Goal: Task Accomplishment & Management: Manage account settings

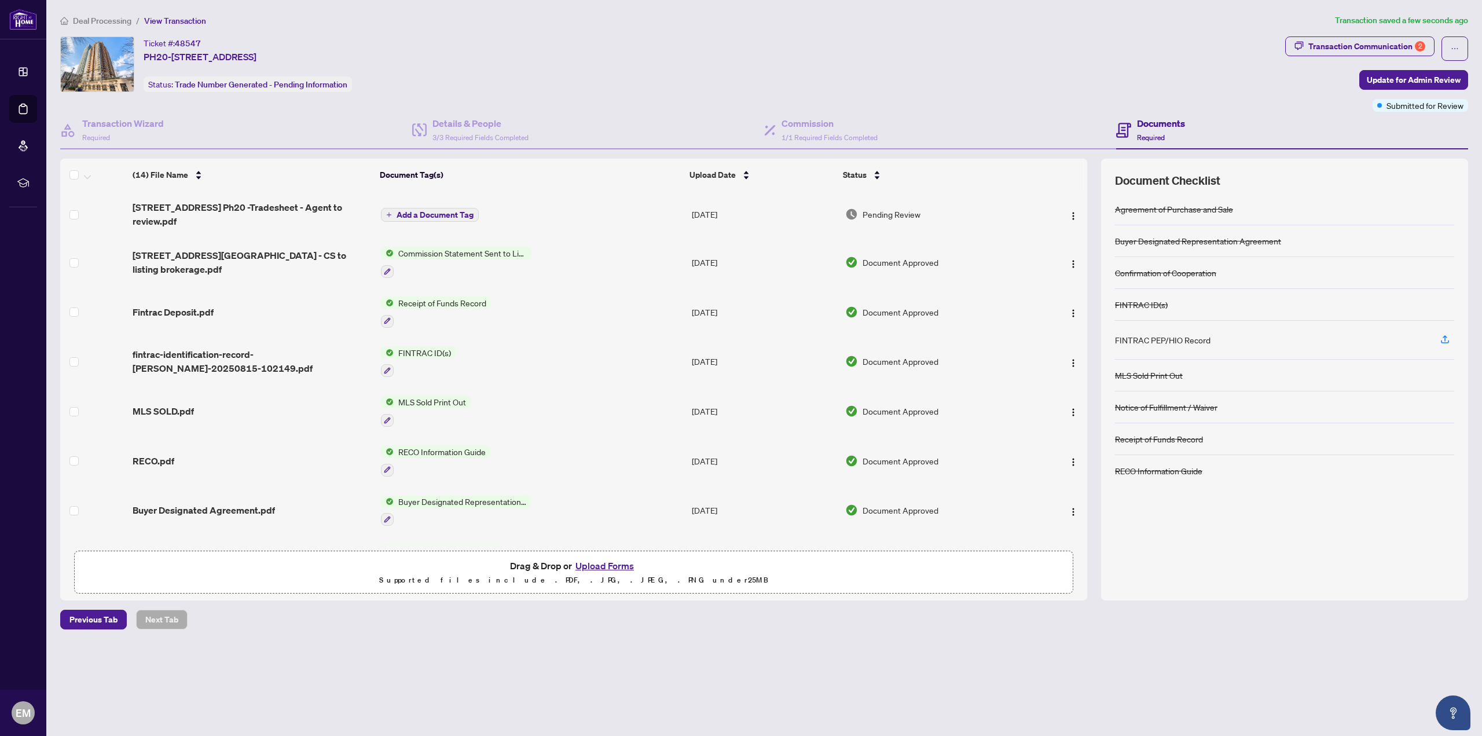
click at [417, 211] on span "Add a Document Tag" at bounding box center [435, 215] width 77 height 8
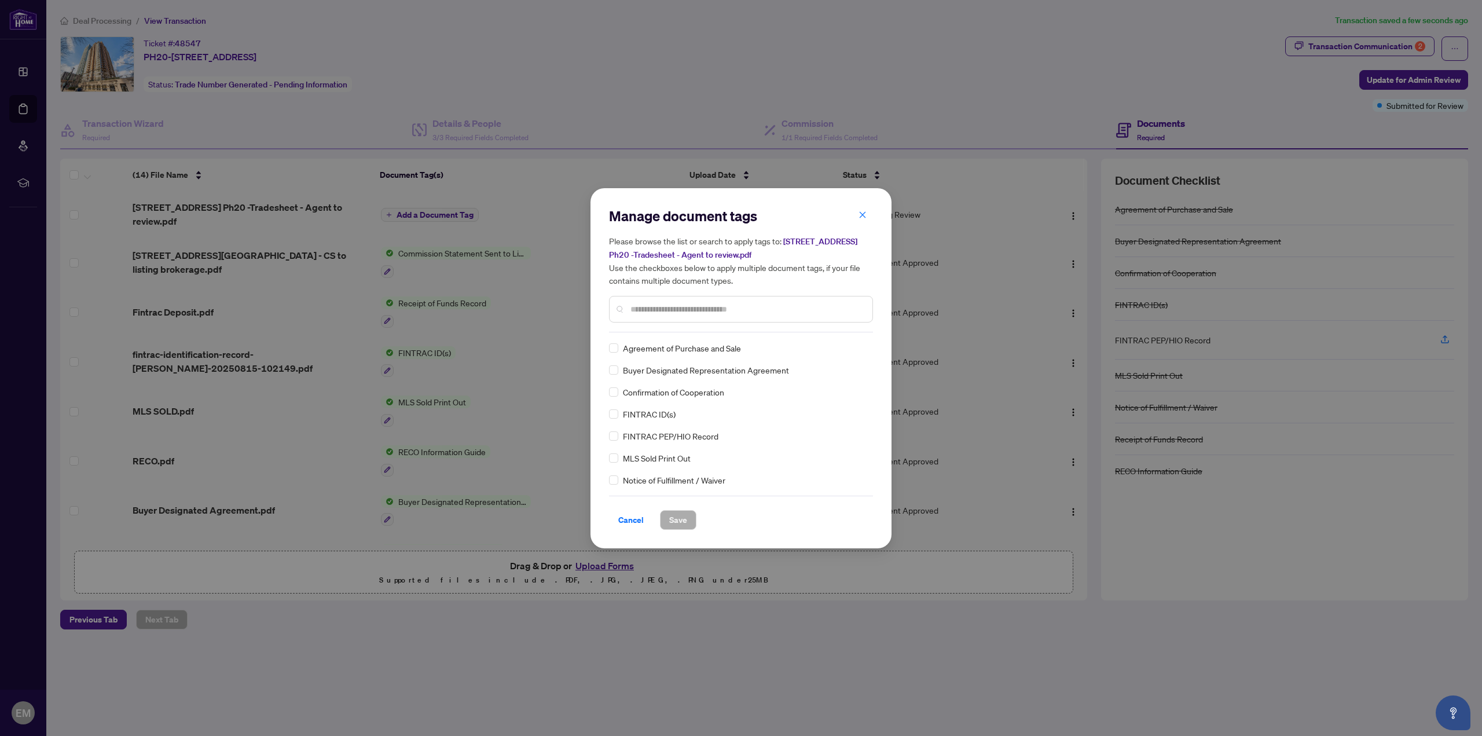
click at [631, 511] on span "Cancel" at bounding box center [630, 520] width 25 height 19
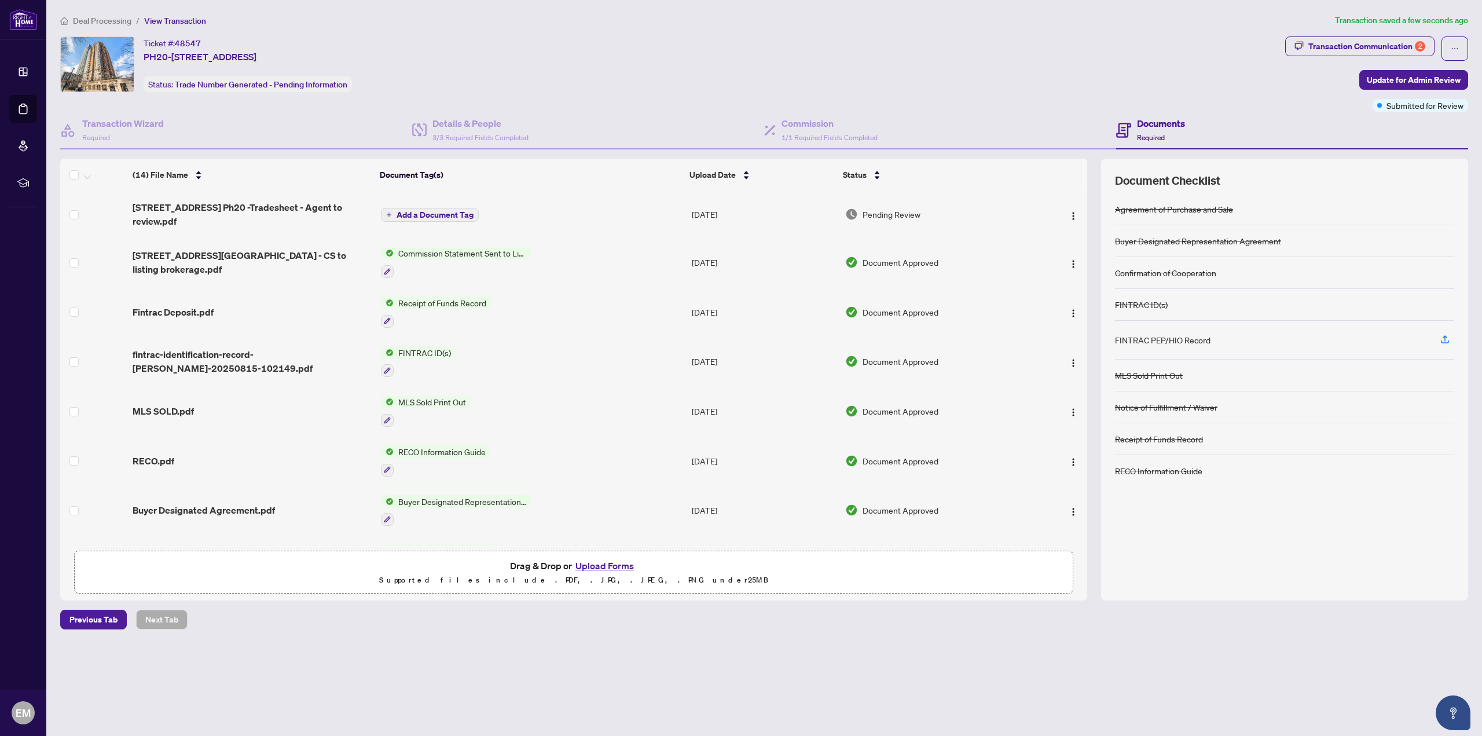
click at [321, 215] on td "[STREET_ADDRESS] Ph20 -Tradesheet - Agent to review.pdf" at bounding box center [252, 214] width 248 height 46
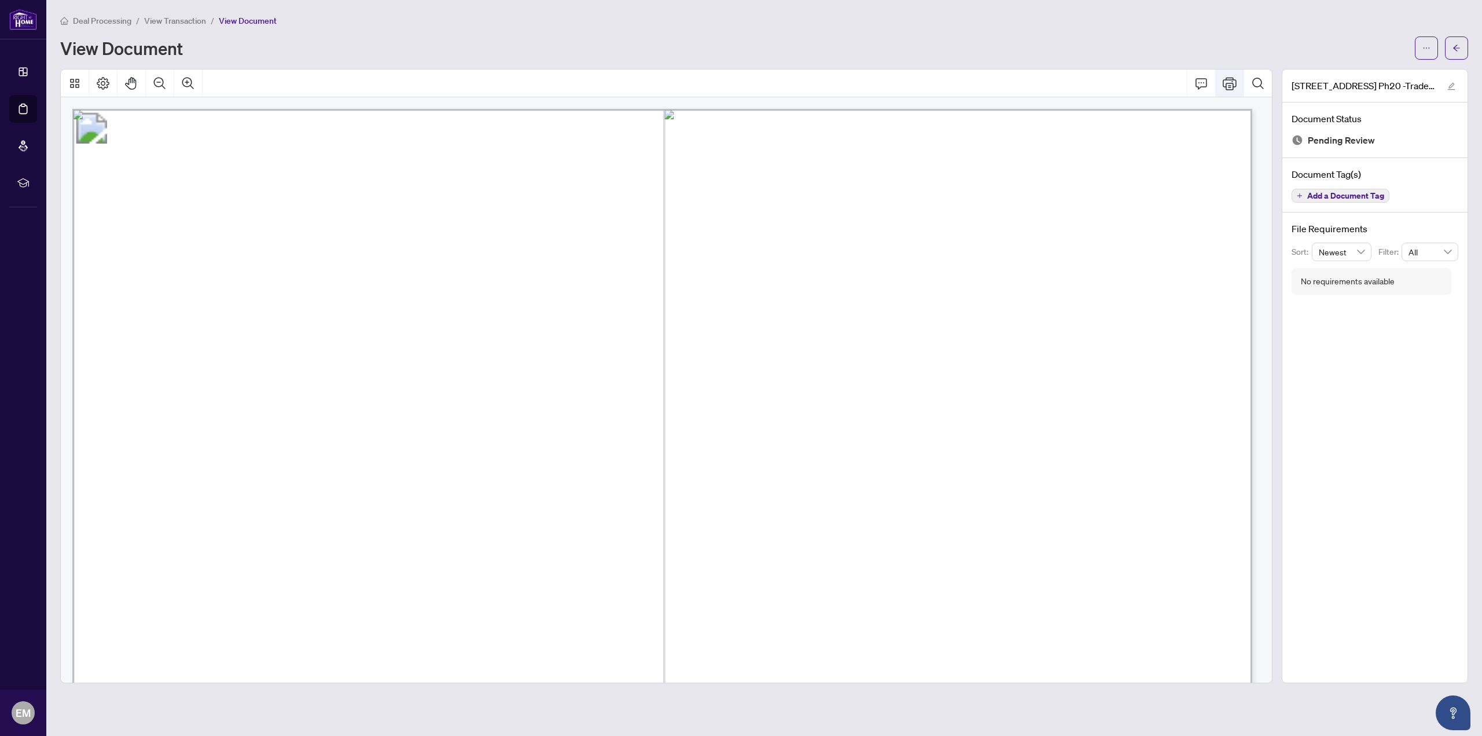
click at [1225, 78] on icon "Print" at bounding box center [1230, 83] width 14 height 13
click at [1424, 41] on span "button" at bounding box center [1426, 48] width 8 height 19
click at [1367, 74] on span "Download" at bounding box center [1385, 73] width 88 height 13
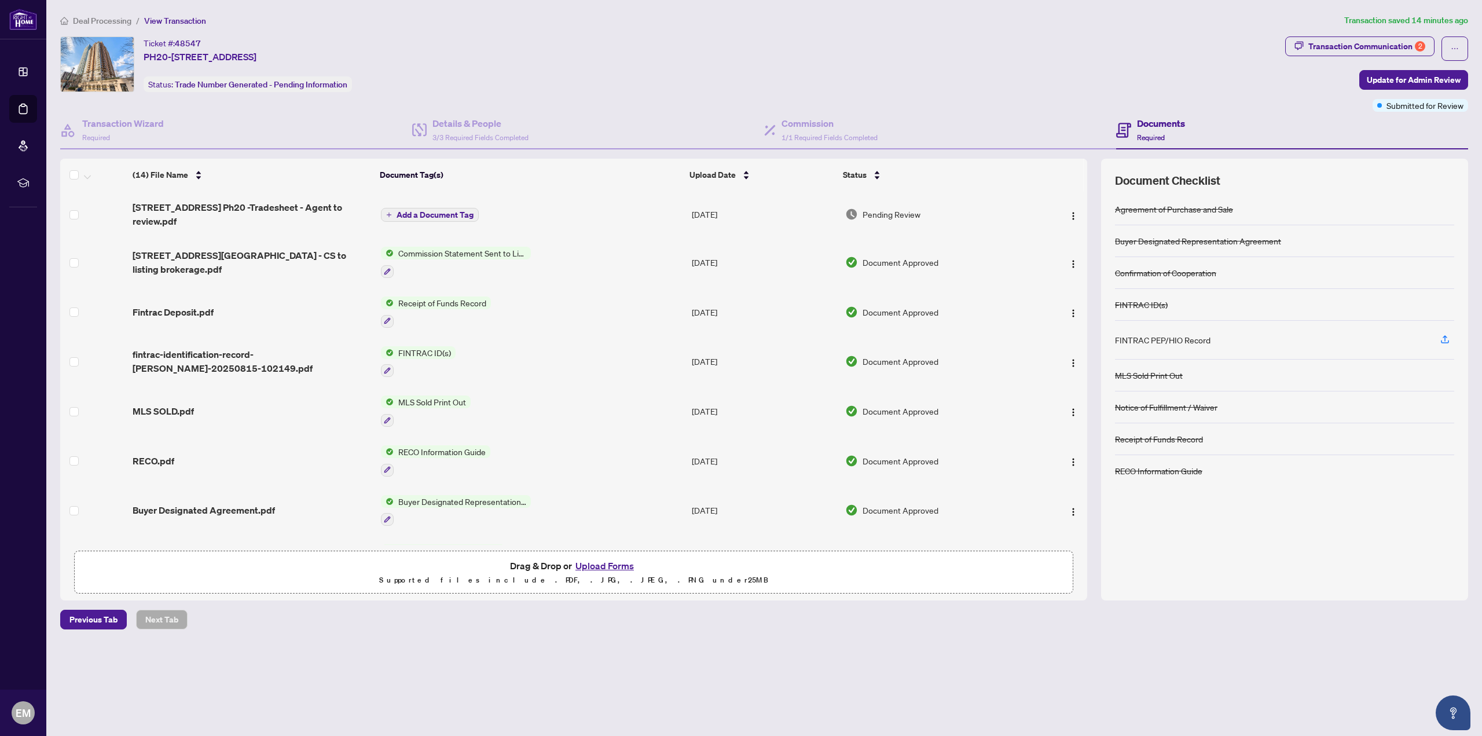
click at [605, 569] on button "Upload Forms" at bounding box center [604, 565] width 65 height 15
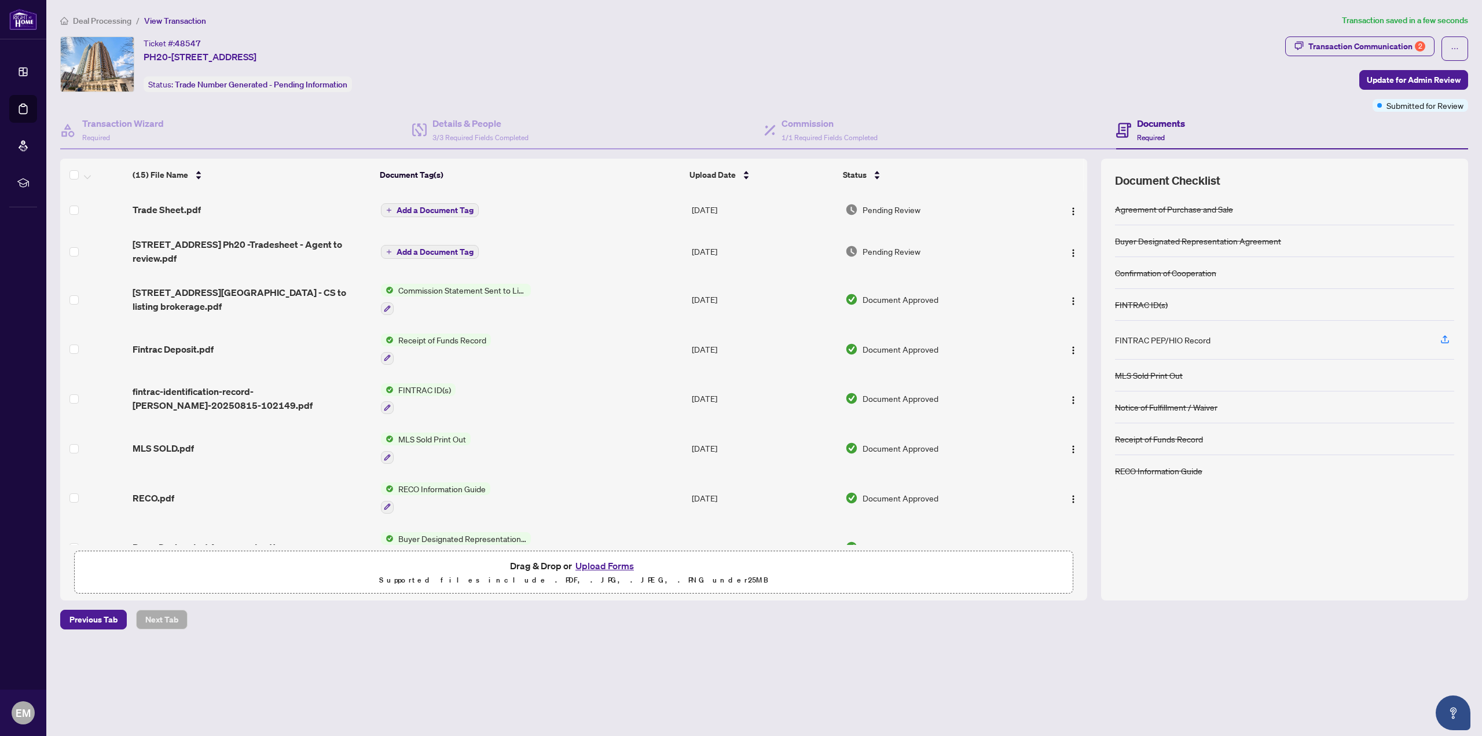
click at [434, 207] on span "Add a Document Tag" at bounding box center [435, 210] width 77 height 8
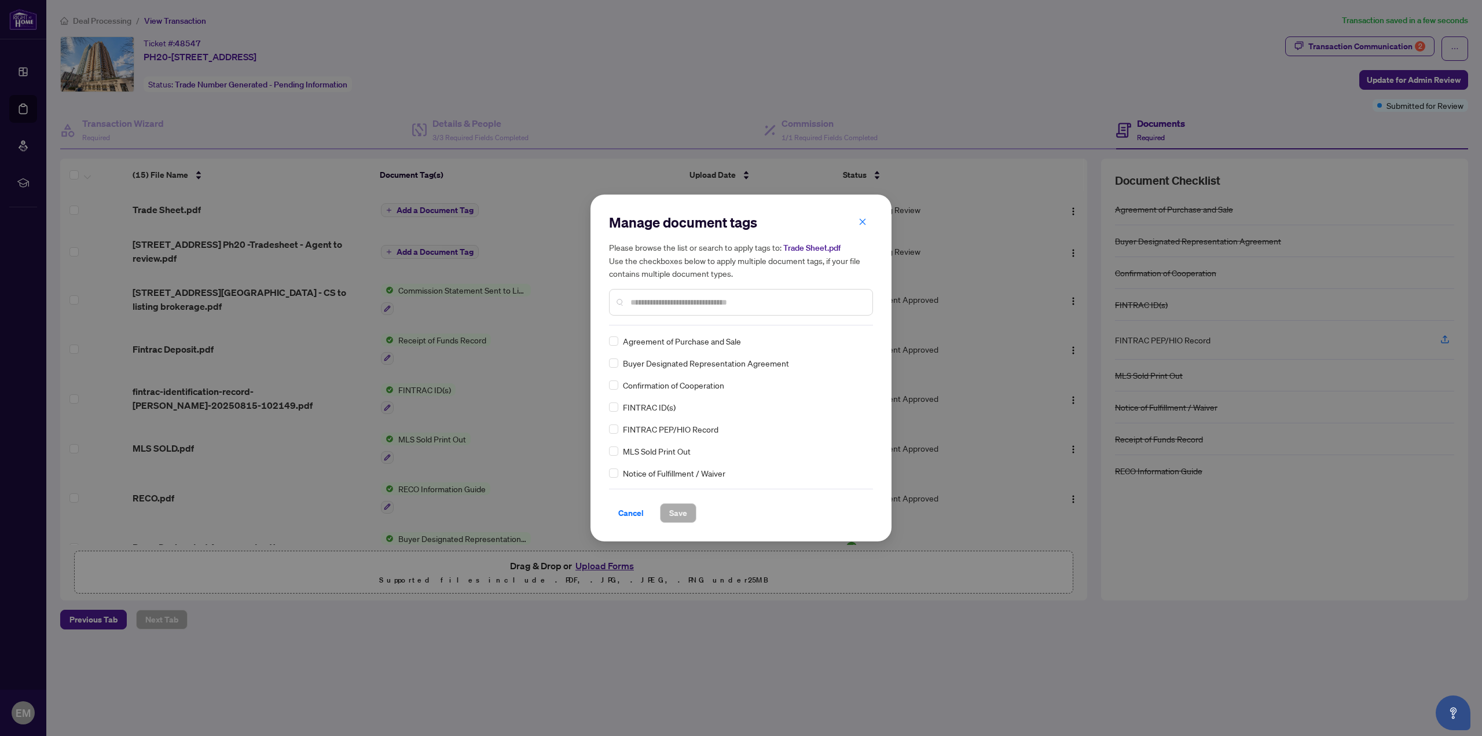
click at [649, 302] on input "text" at bounding box center [746, 302] width 233 height 13
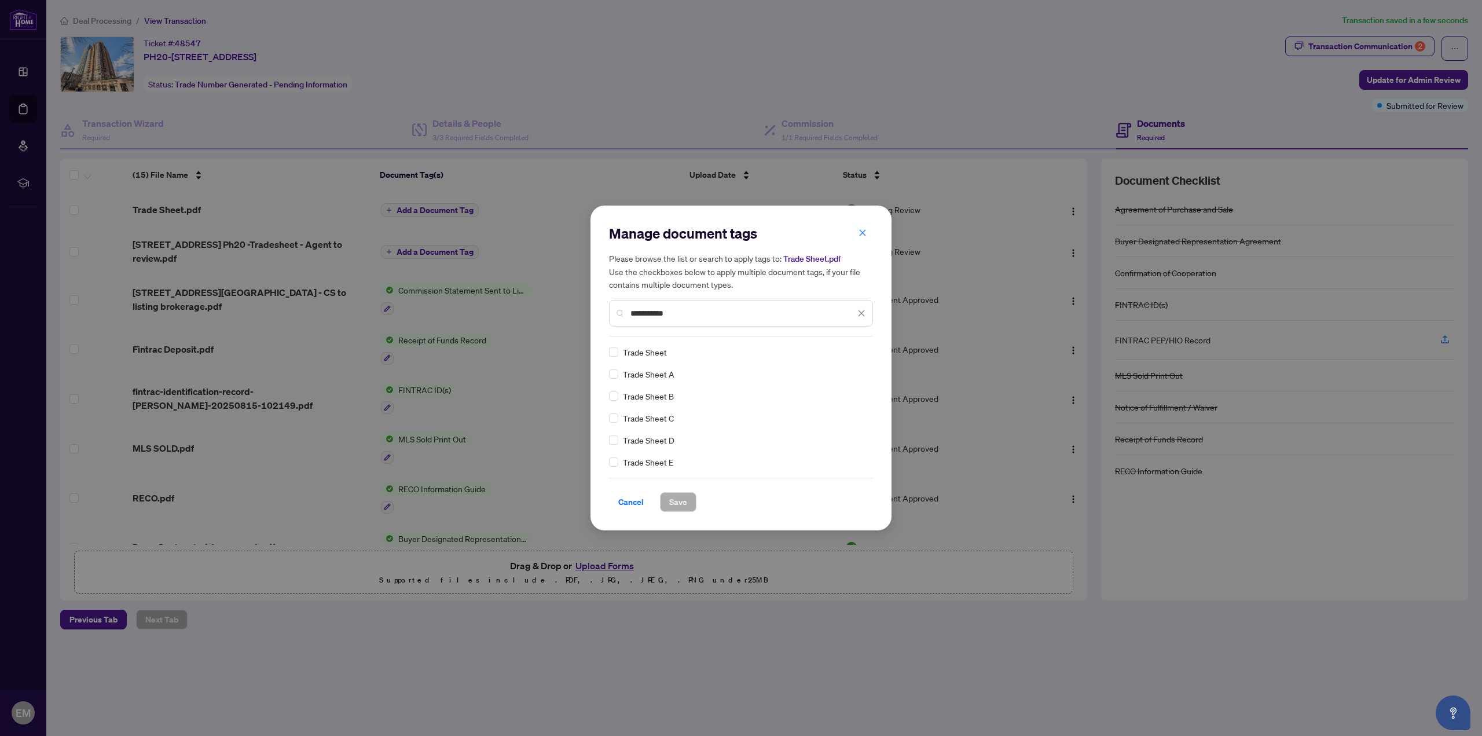
type input "**********"
click at [669, 503] on span "Save" at bounding box center [678, 502] width 18 height 19
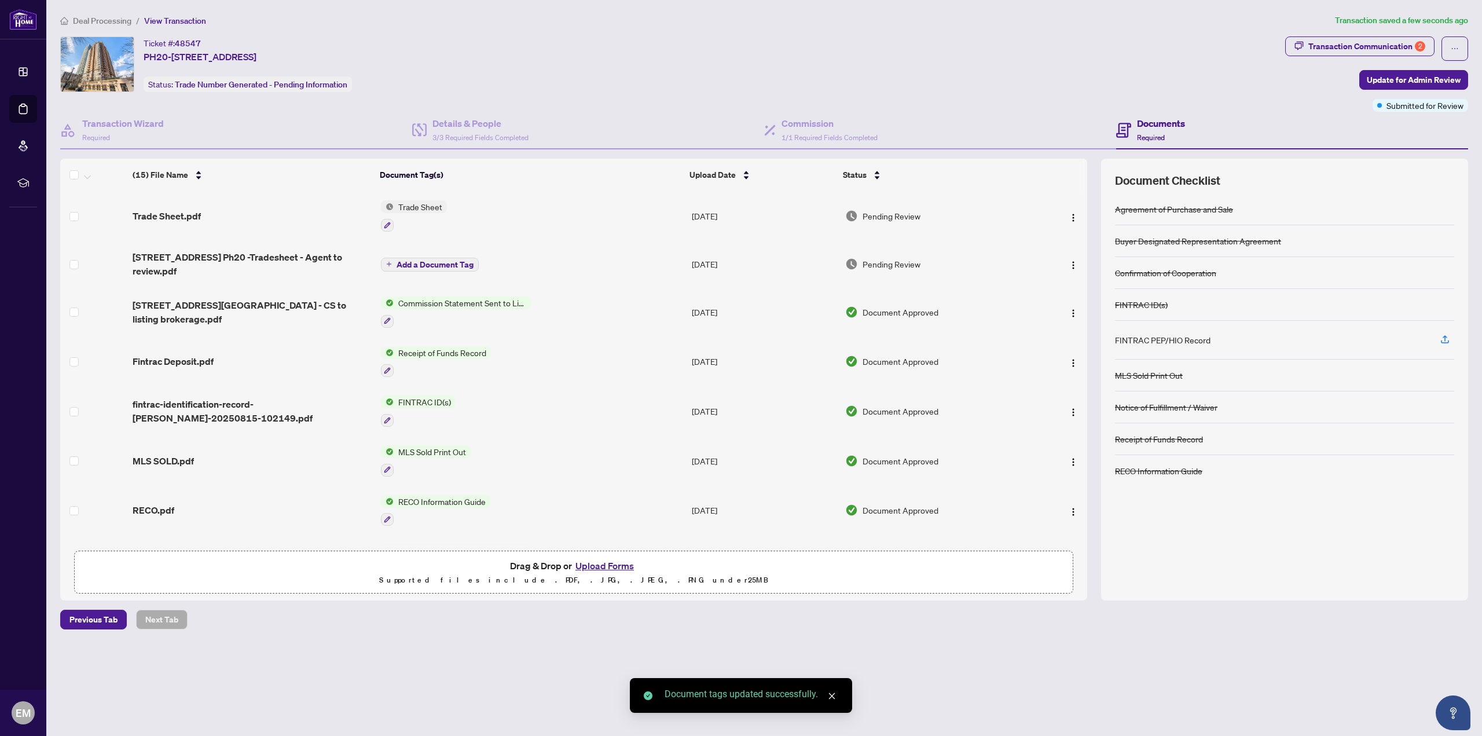
click at [413, 202] on span "Trade Sheet" at bounding box center [420, 206] width 53 height 13
click at [601, 230] on td "Trade Sheet" at bounding box center [531, 216] width 311 height 50
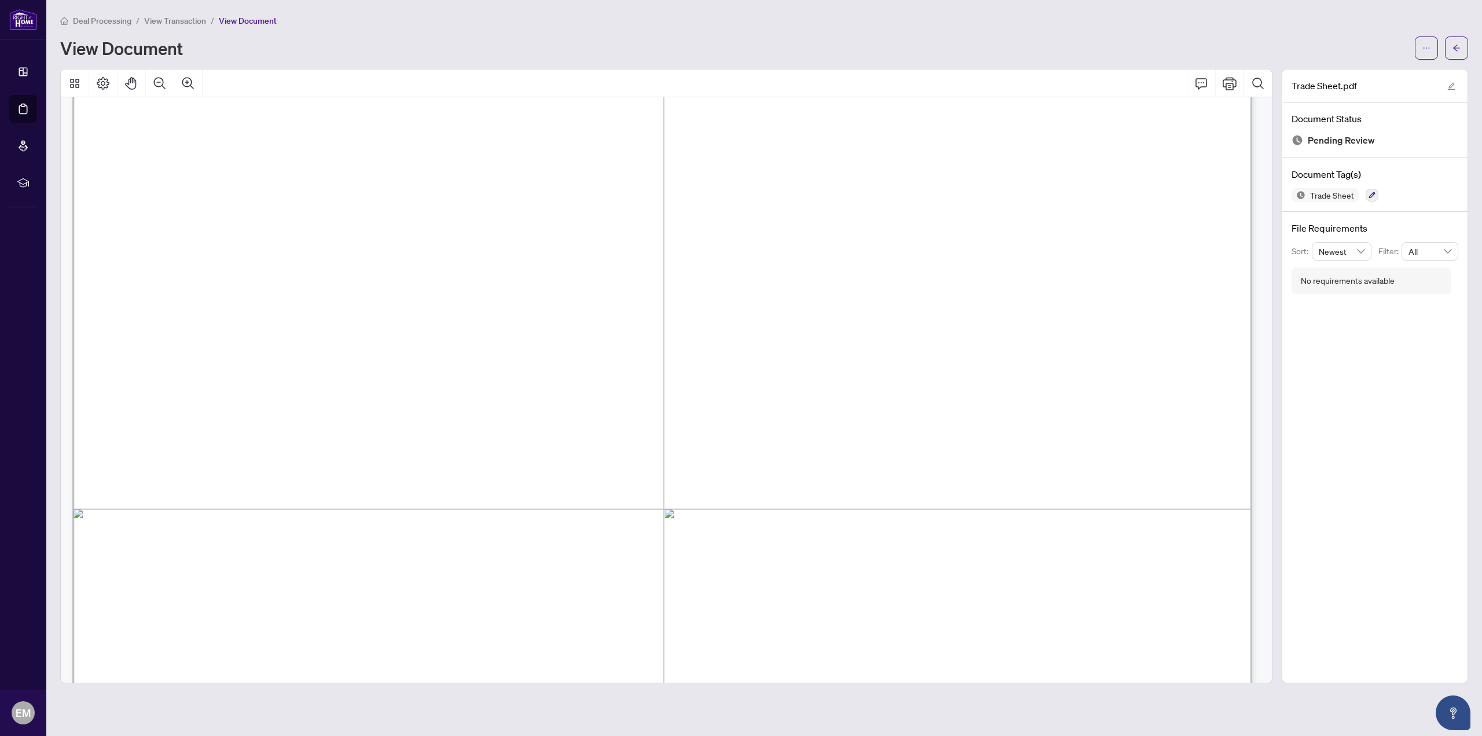
scroll to position [347, 0]
